Goal: Information Seeking & Learning: Find specific page/section

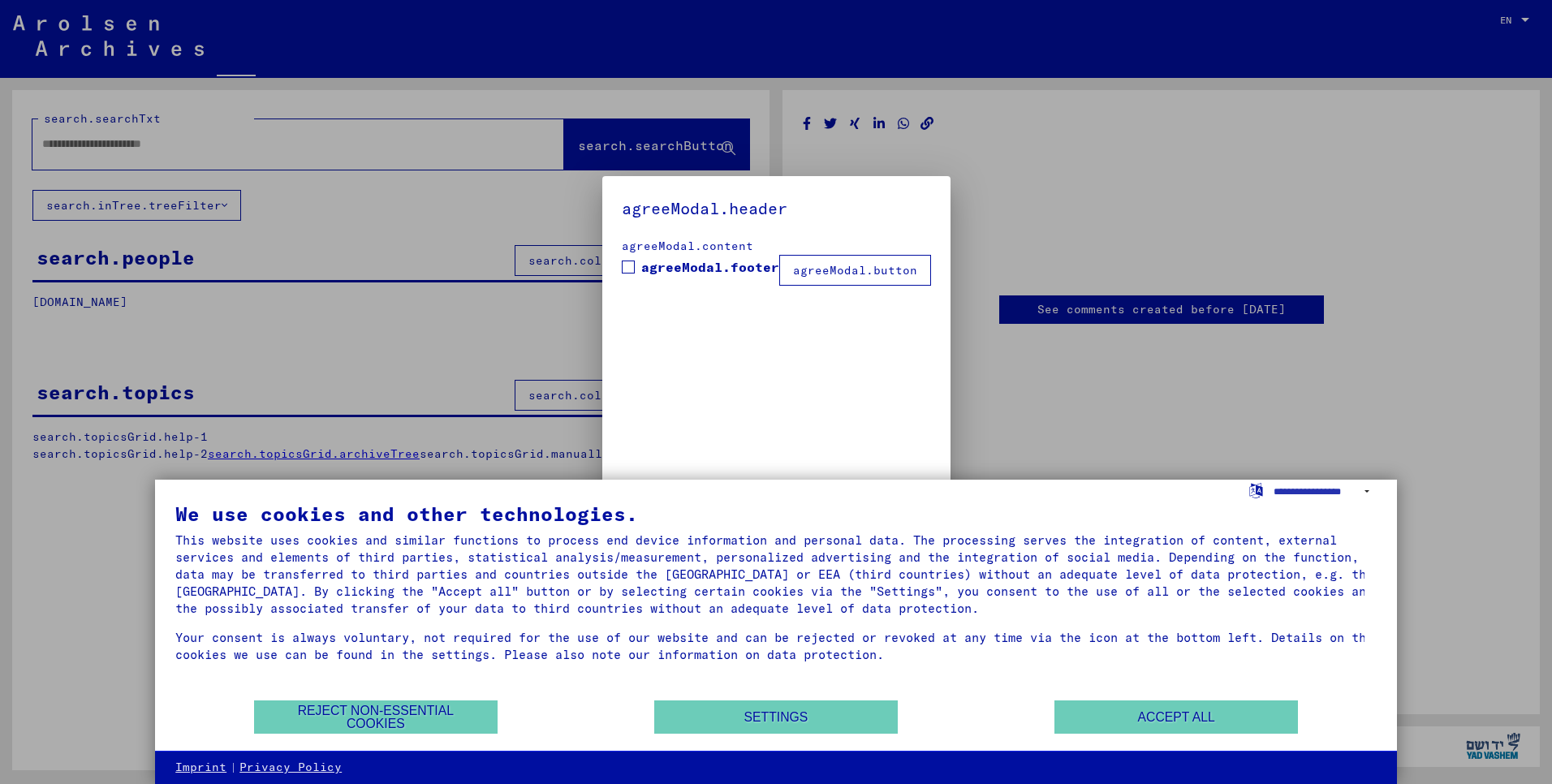
type input "********"
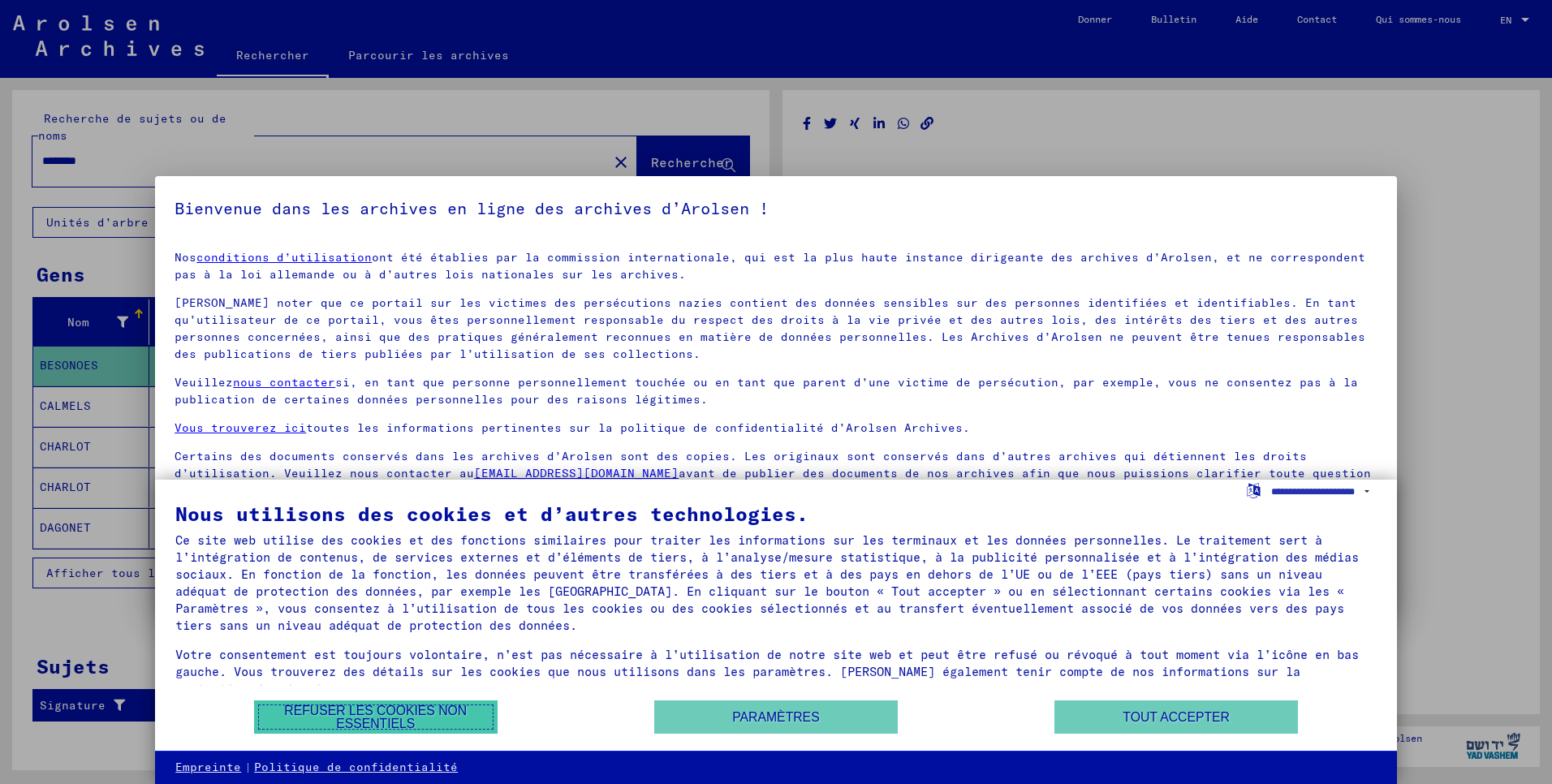
click at [481, 725] on button "Refuser les cookies non essentiels" at bounding box center [376, 717] width 243 height 33
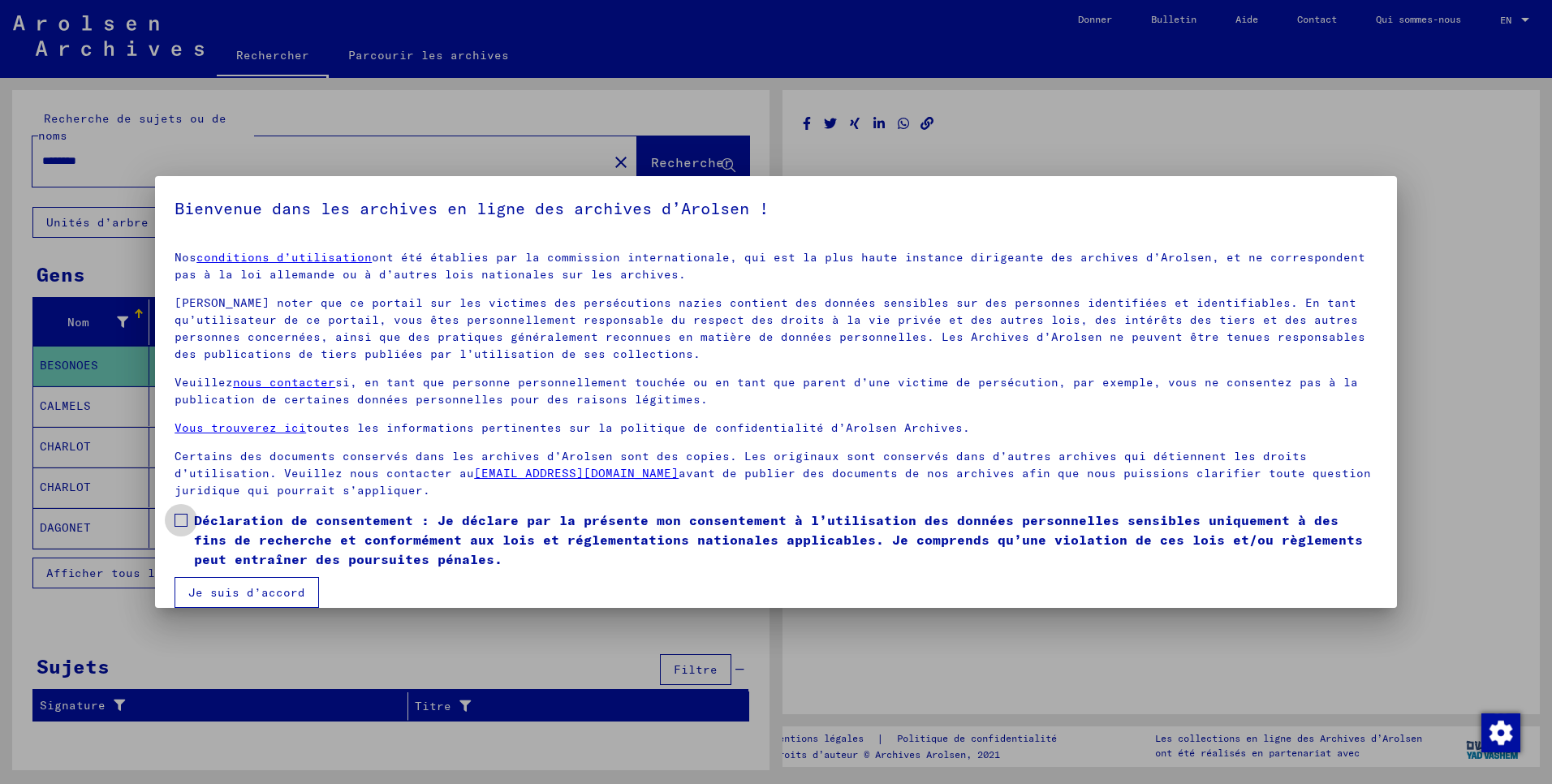
click at [184, 517] on span at bounding box center [181, 520] width 13 height 13
click at [209, 587] on button "Je suis d’accord" at bounding box center [247, 592] width 144 height 31
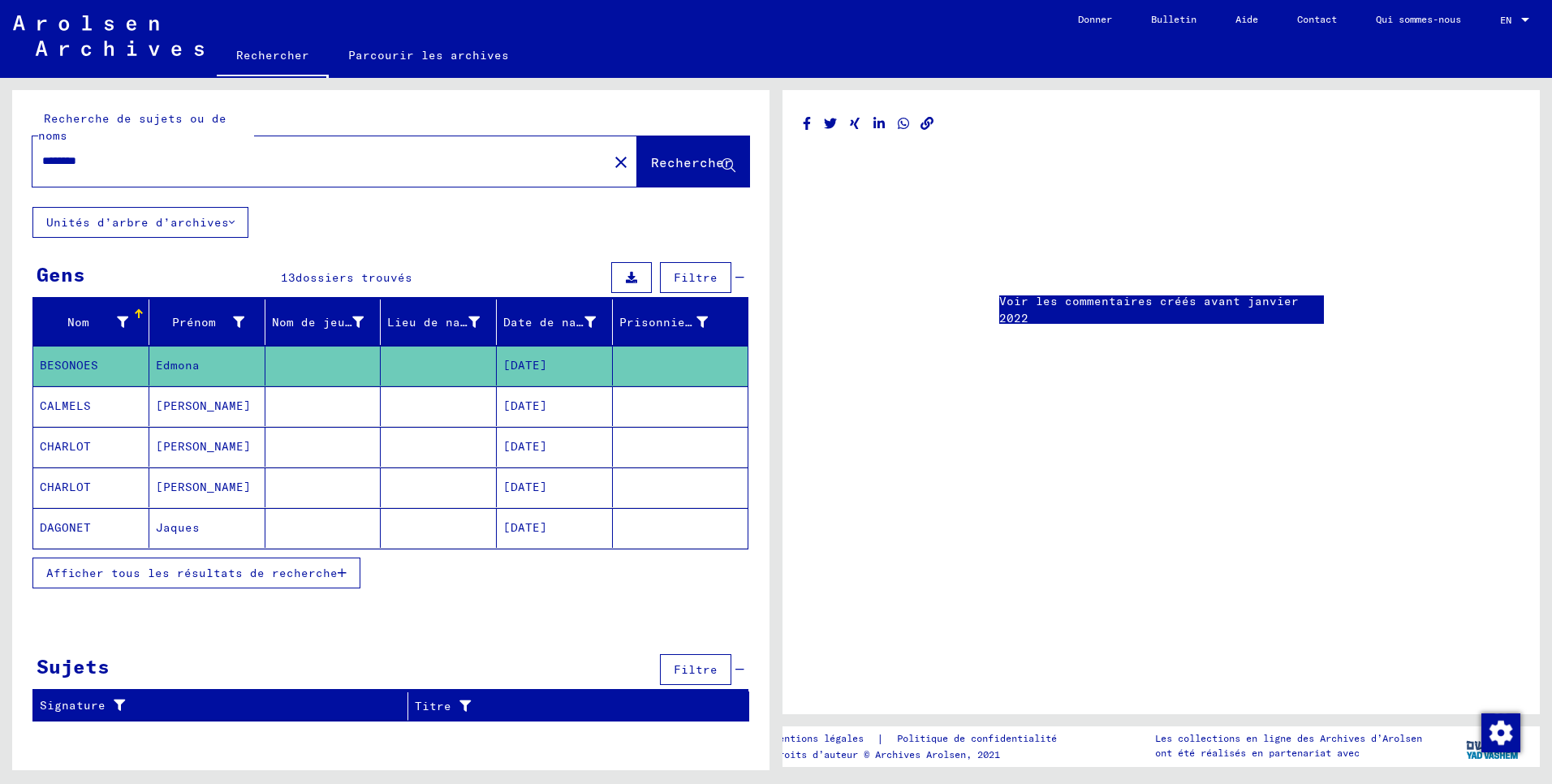
click at [217, 487] on mat-cell "[PERSON_NAME]" at bounding box center [206, 486] width 116 height 40
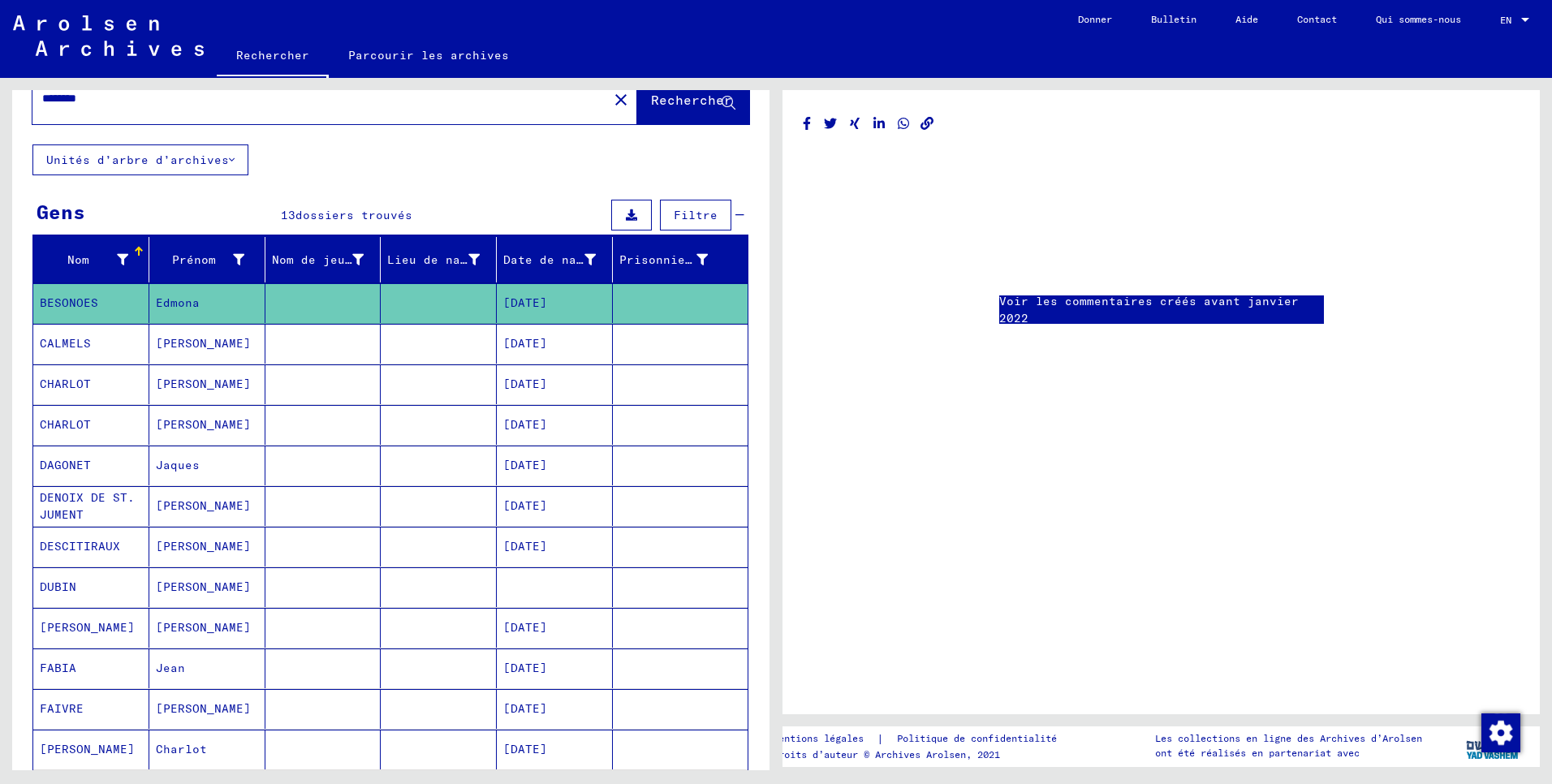
scroll to position [66, 0]
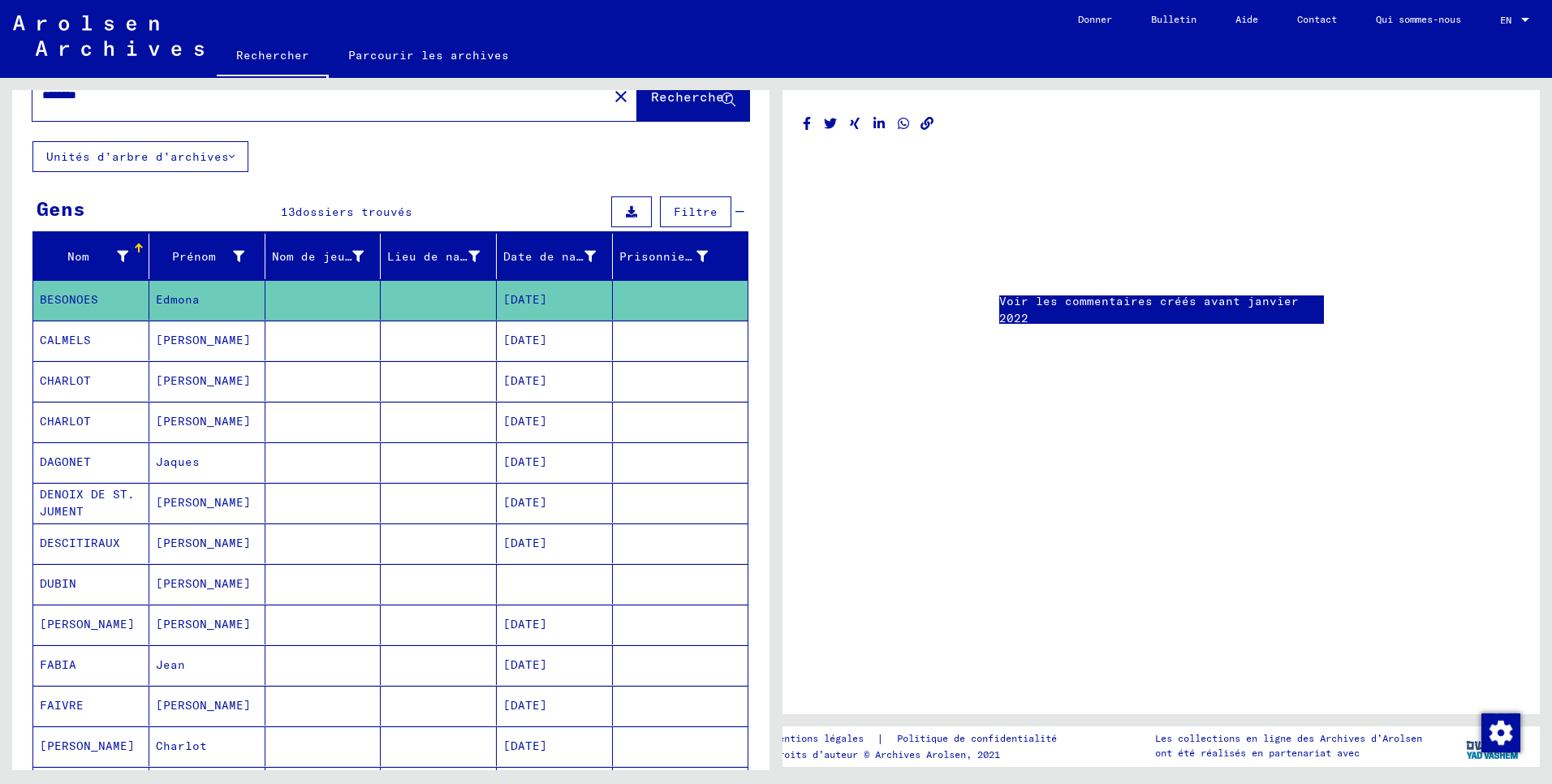
click at [80, 421] on mat-cell "CHARLOT" at bounding box center [91, 421] width 116 height 40
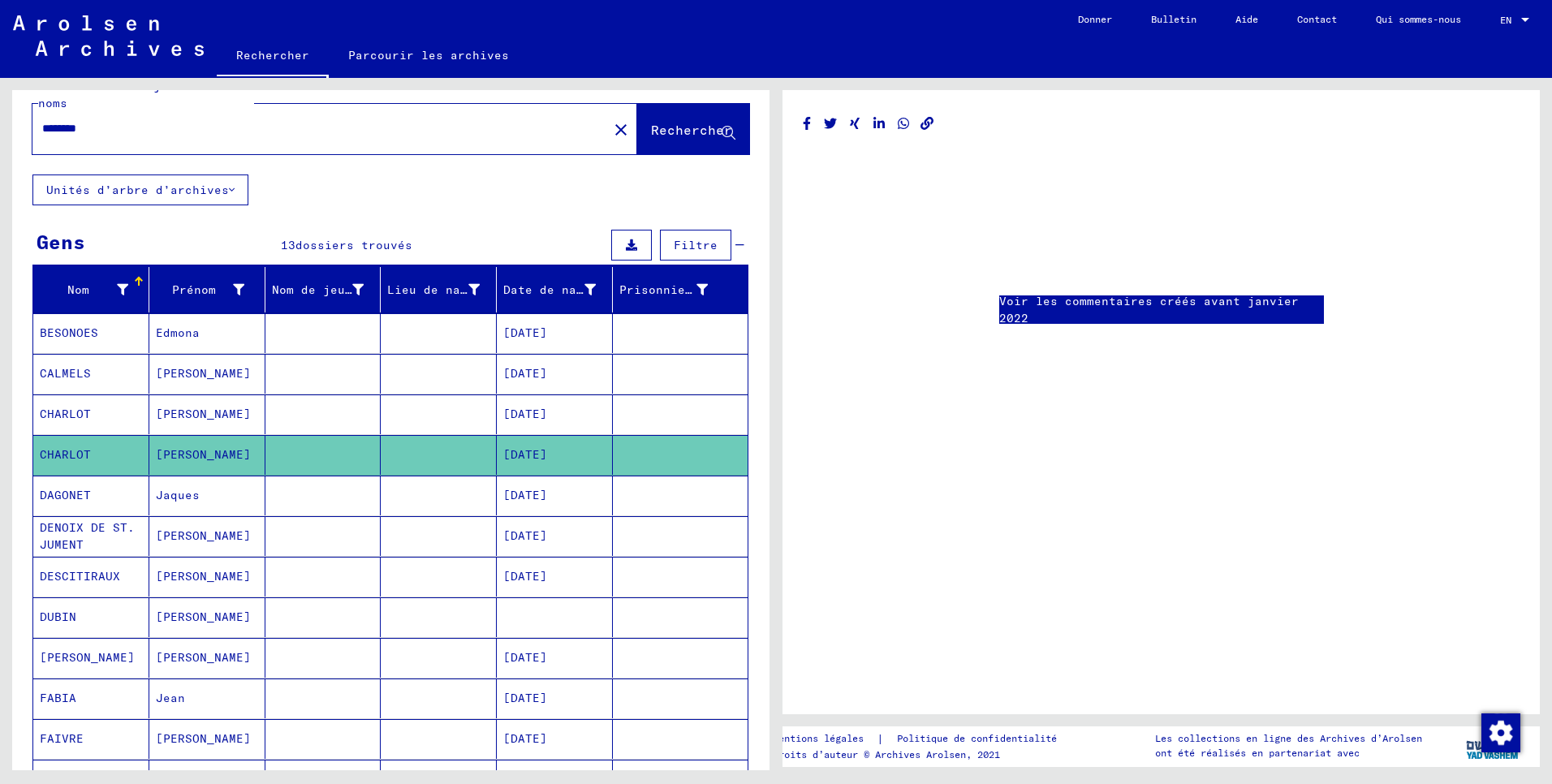
scroll to position [0, 0]
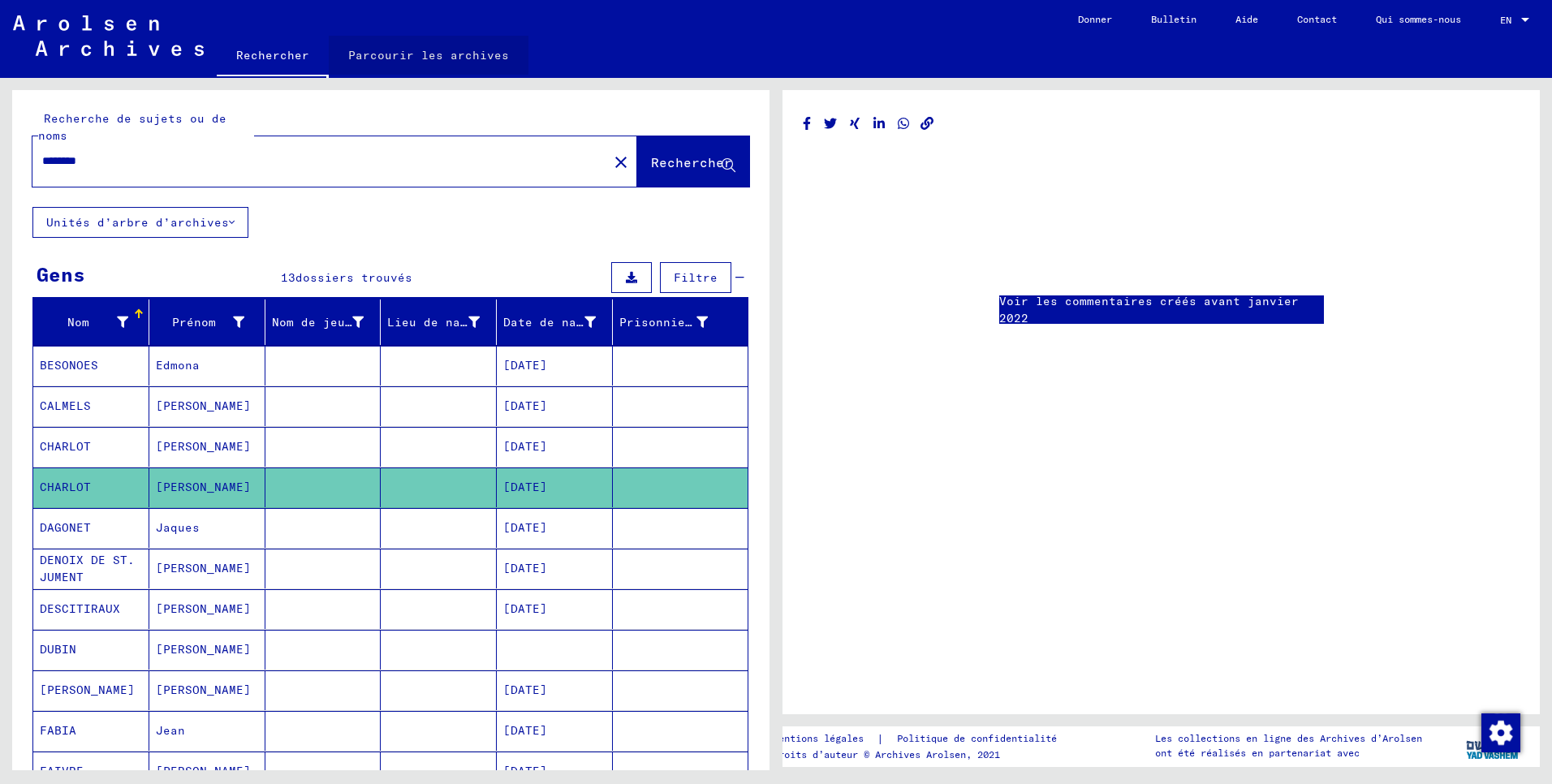
click at [434, 52] on link "Parcourir les archives" at bounding box center [428, 55] width 200 height 39
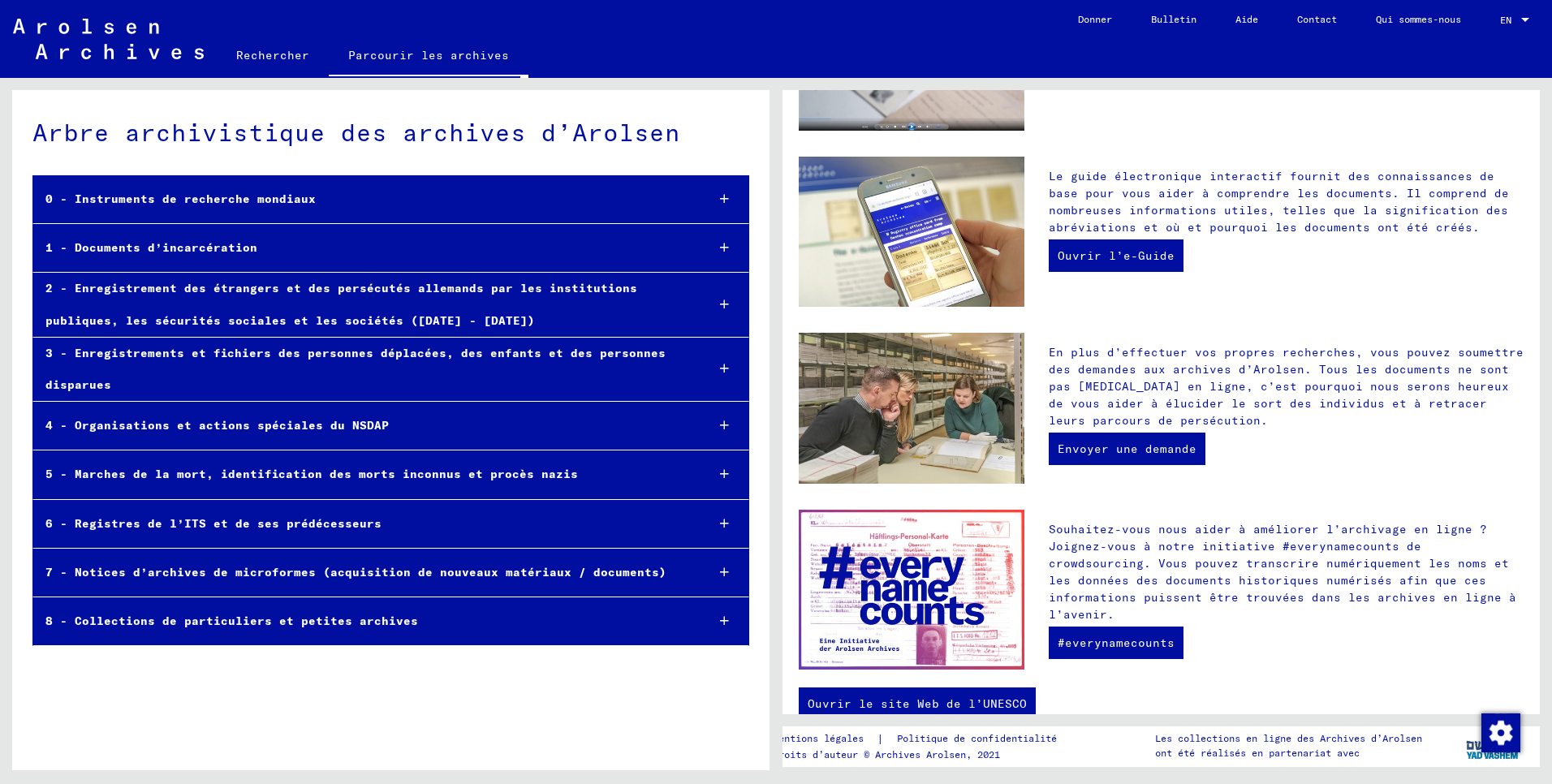
scroll to position [447, 0]
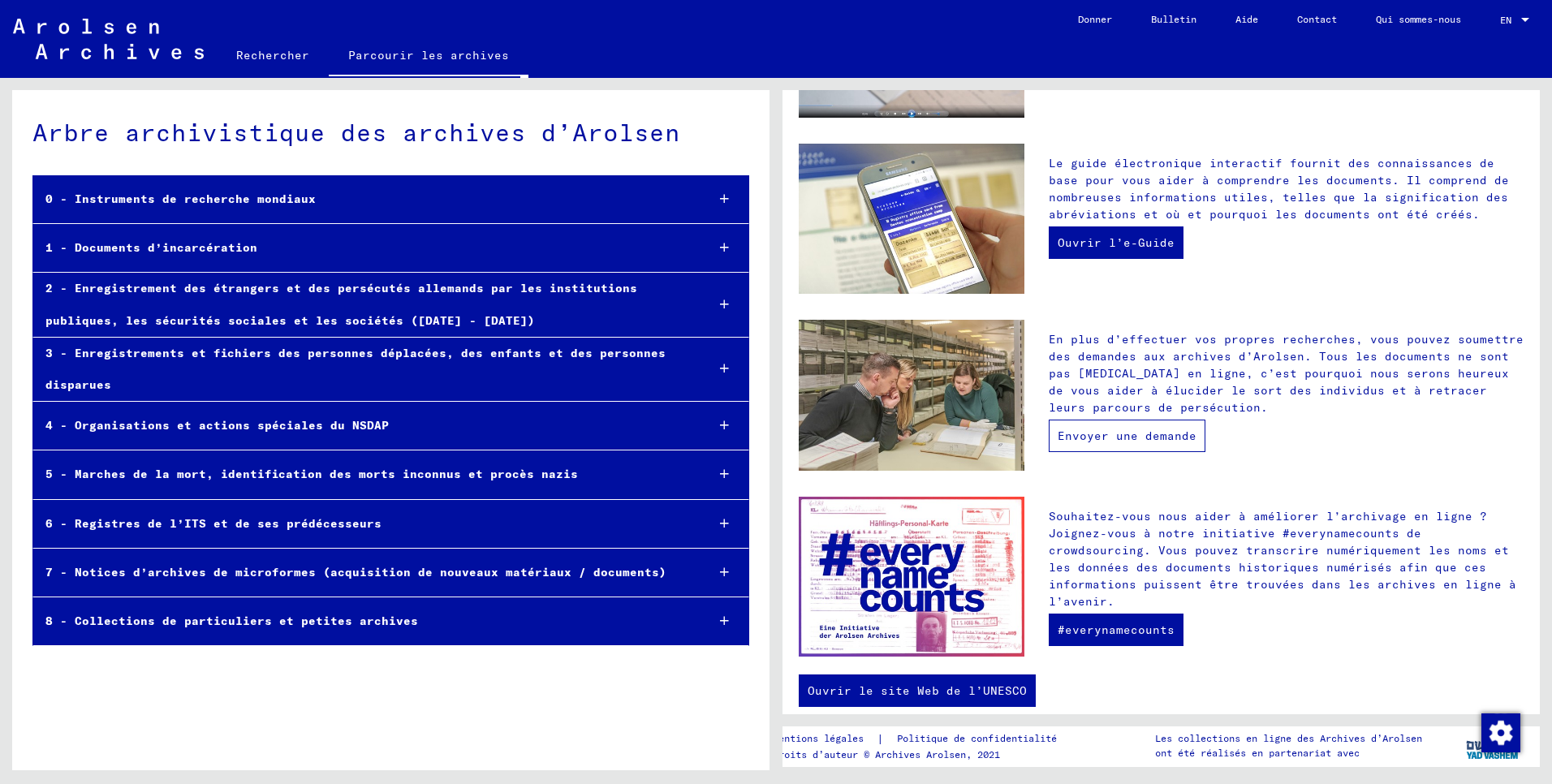
click at [1110, 420] on link "Envoyer une demande" at bounding box center [1127, 435] width 156 height 32
